Goal: Find specific page/section

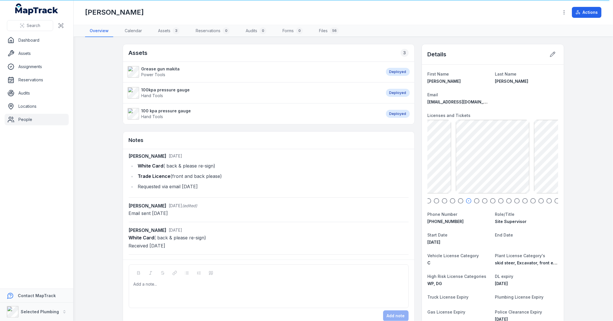
click at [39, 27] on span "Search" at bounding box center [34, 26] width 14 height 6
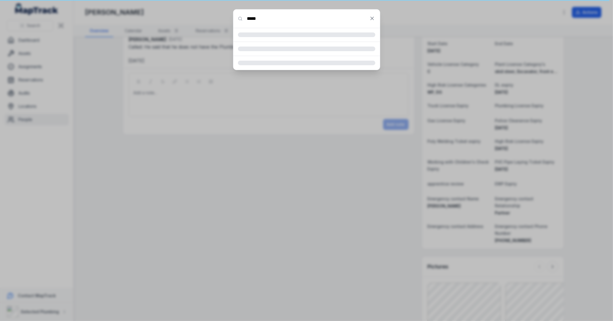
type input "*******"
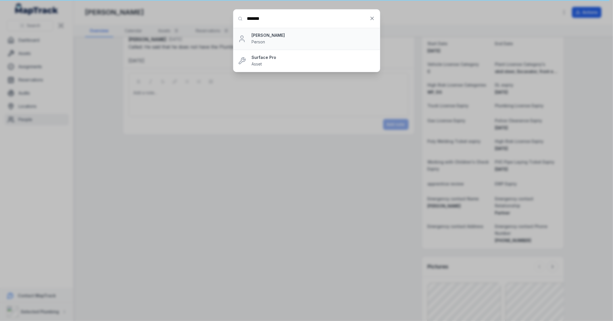
click at [284, 42] on div "Shane Wood Person" at bounding box center [314, 38] width 124 height 13
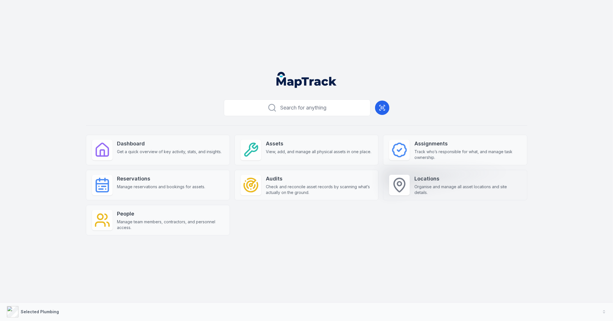
click at [407, 187] on icon at bounding box center [399, 185] width 16 height 16
